Goal: Transaction & Acquisition: Purchase product/service

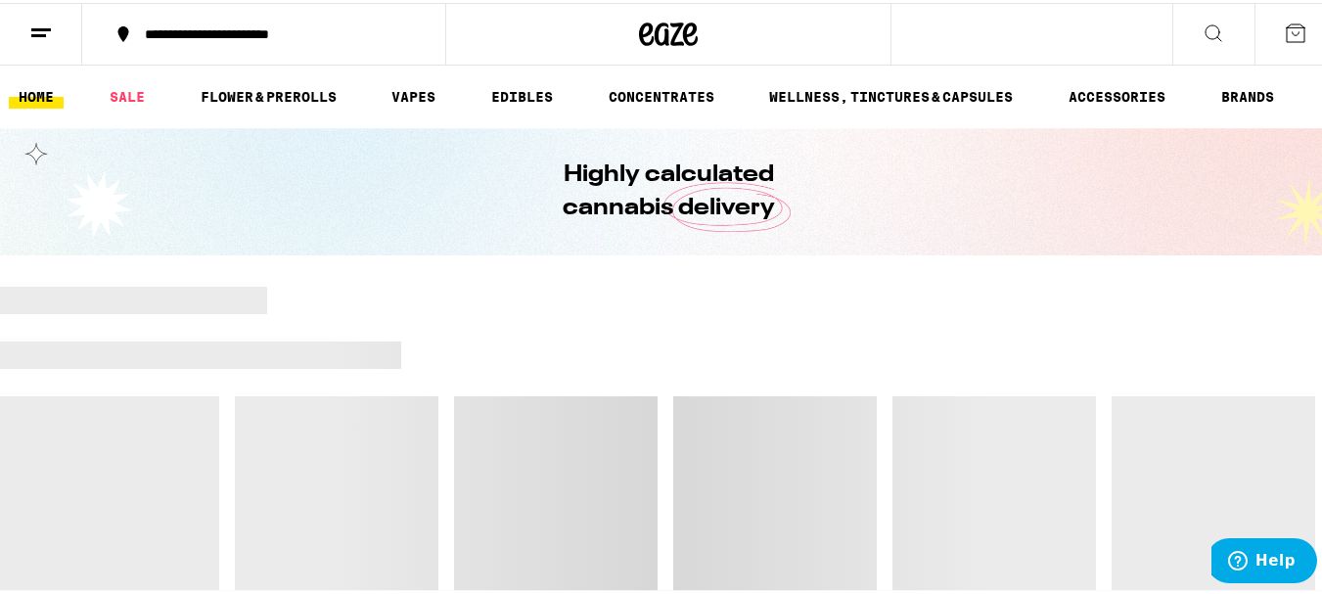
click at [1303, 33] on button at bounding box center [1295, 31] width 82 height 61
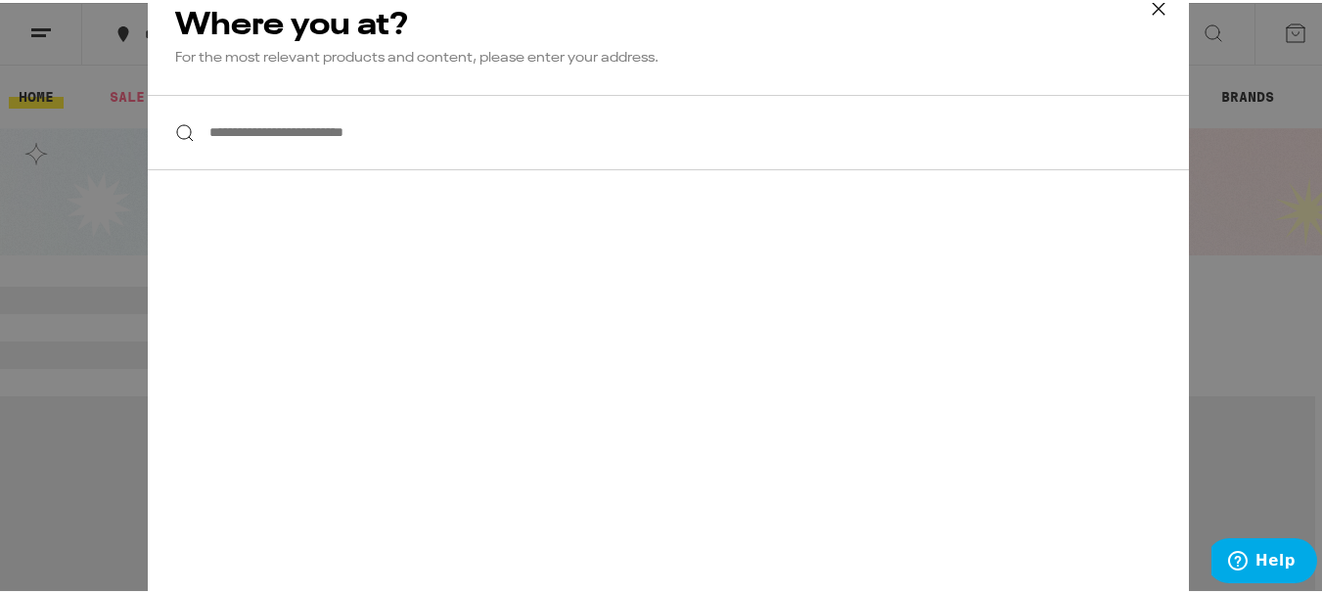
click at [1144, 7] on icon at bounding box center [1158, 5] width 29 height 29
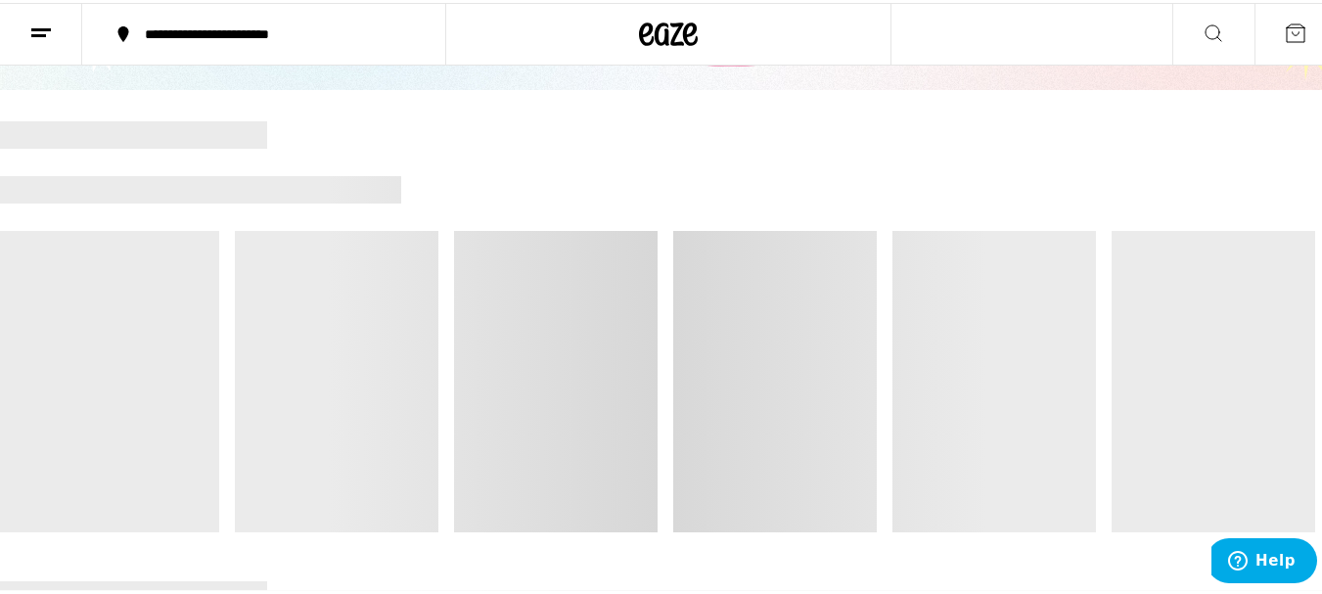
scroll to position [164, 0]
